Goal: Transaction & Acquisition: Purchase product/service

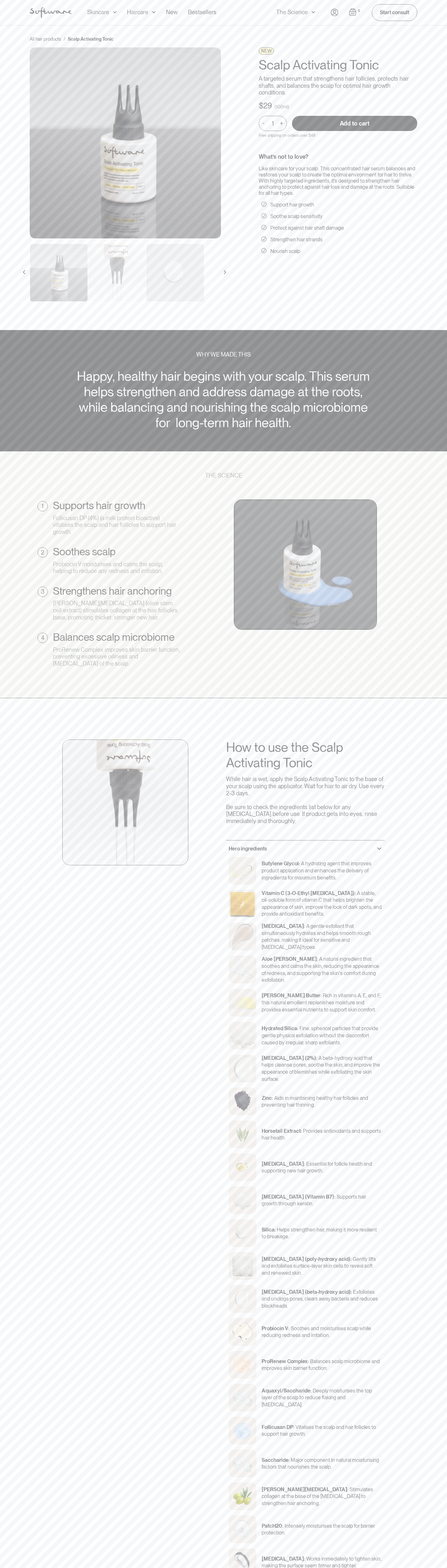
click at [355, 124] on input "Add to cart" at bounding box center [354, 123] width 126 height 15
click at [243, 23] on nav "Acne Ageing Pigmentation Everyday care Hair Loss Learn Skincare Custom Formulas…" at bounding box center [201, 12] width 259 height 25
click at [288, 1568] on html "Acne Ageing Pigmentation Everyday care Hair Loss Learn Skincare Custom Formulas…" at bounding box center [224, 784] width 447 height 1568
click at [32, 263] on img at bounding box center [58, 273] width 57 height 57
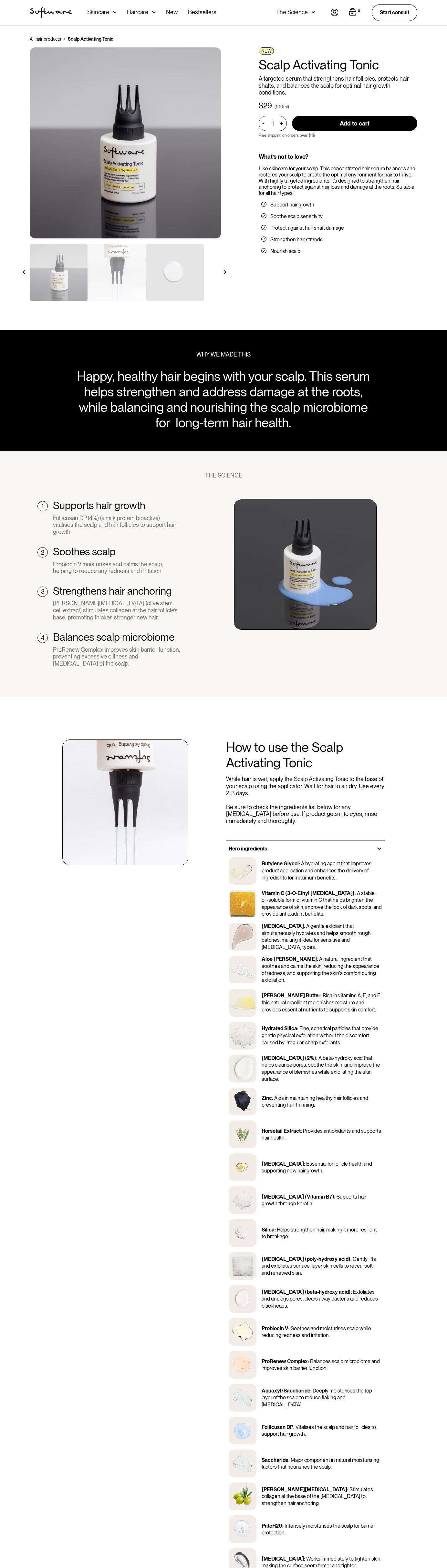
scroll to position [1372, 0]
